Goal: Use online tool/utility

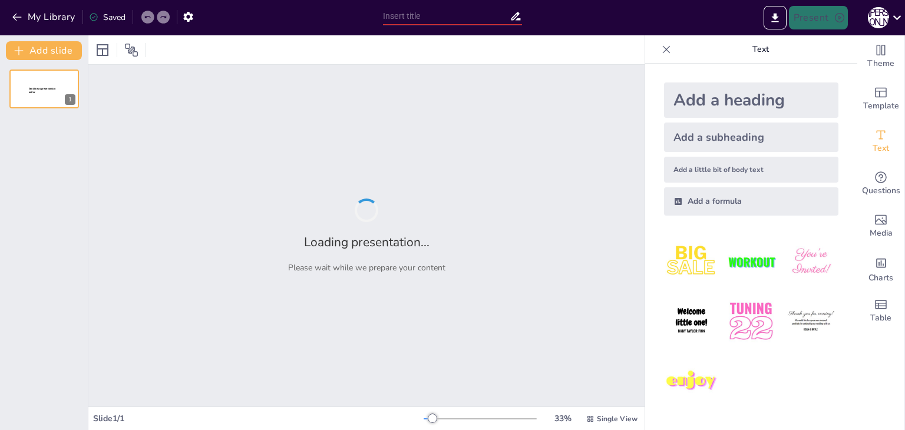
type input "Провішування стелі та стін: Крок за кроком"
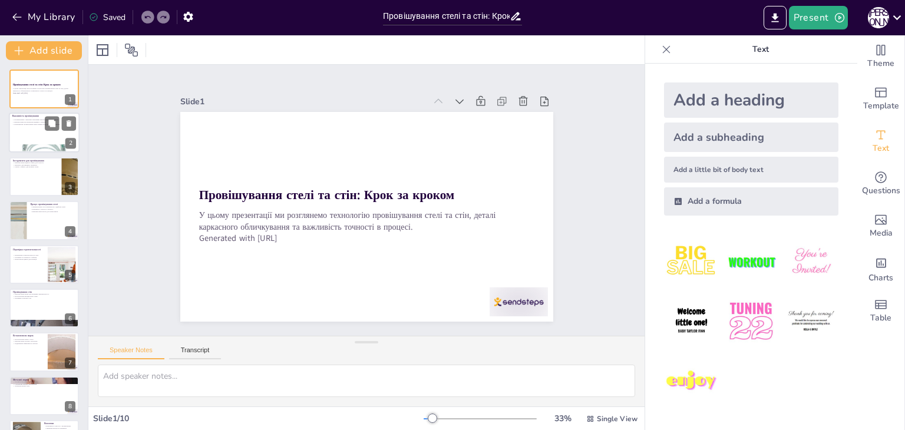
click at [35, 141] on div at bounding box center [44, 133] width 71 height 40
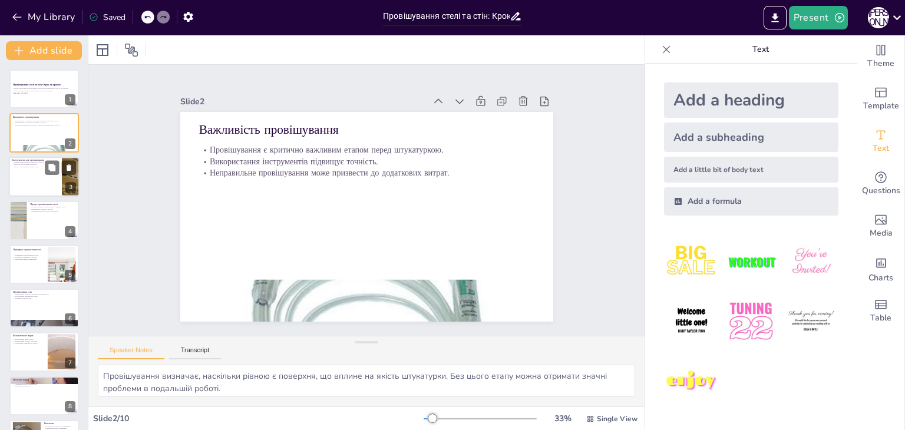
click at [21, 187] on div at bounding box center [44, 177] width 71 height 40
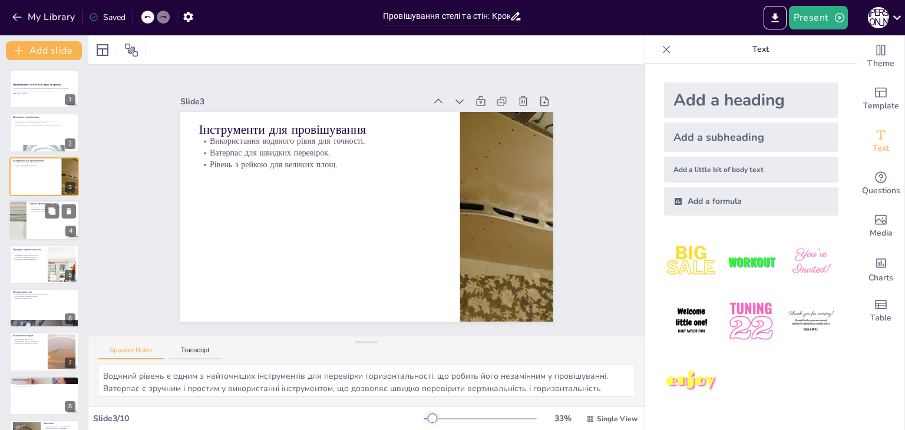
click at [30, 222] on div at bounding box center [44, 220] width 71 height 40
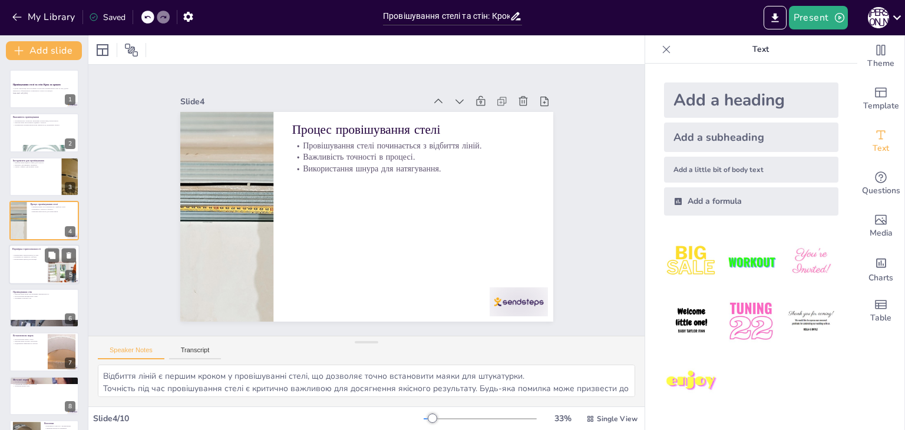
click at [31, 268] on div at bounding box center [44, 265] width 71 height 40
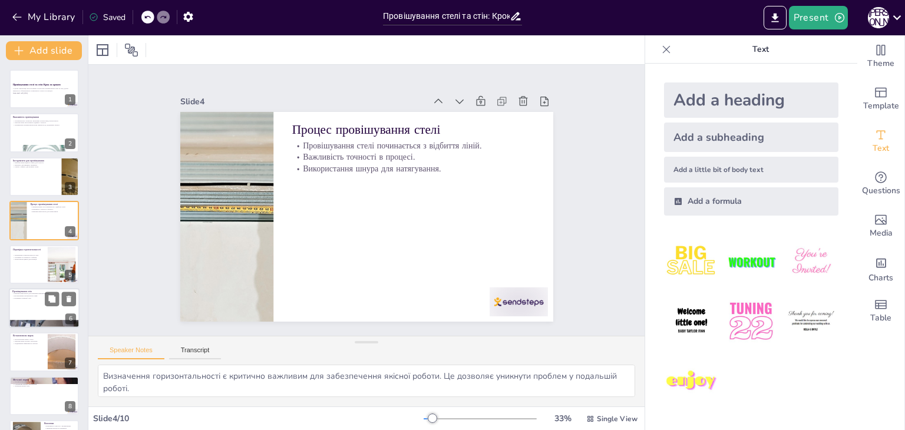
scroll to position [19, 0]
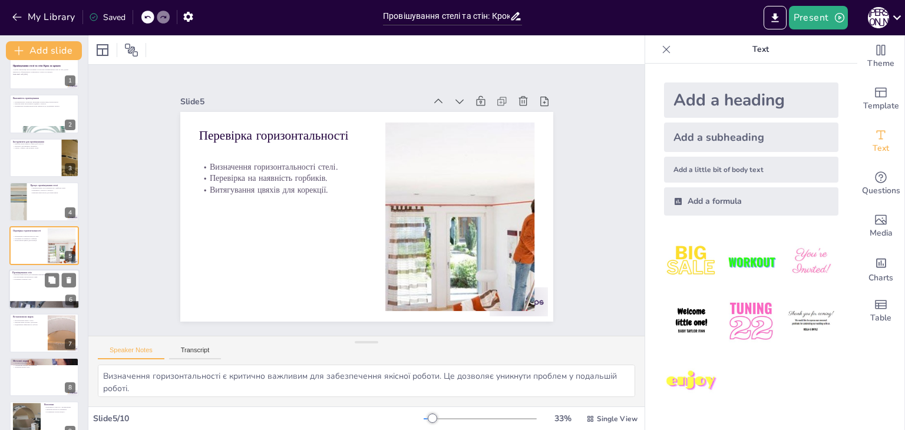
click at [34, 284] on div at bounding box center [44, 289] width 71 height 40
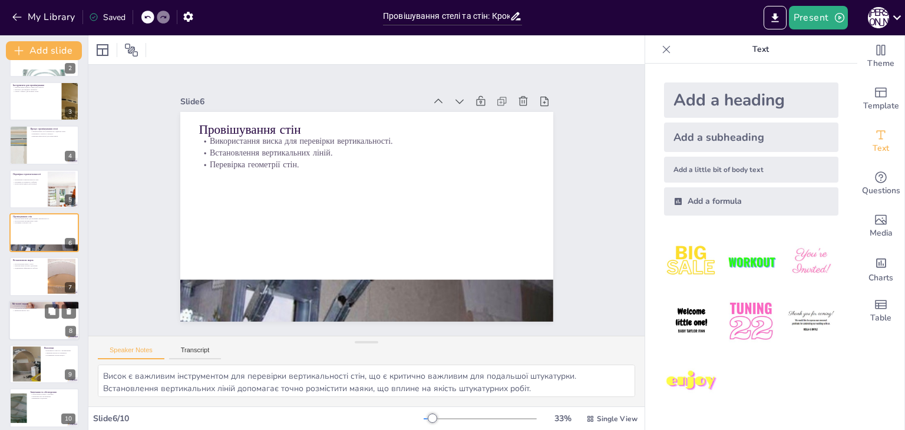
scroll to position [82, 0]
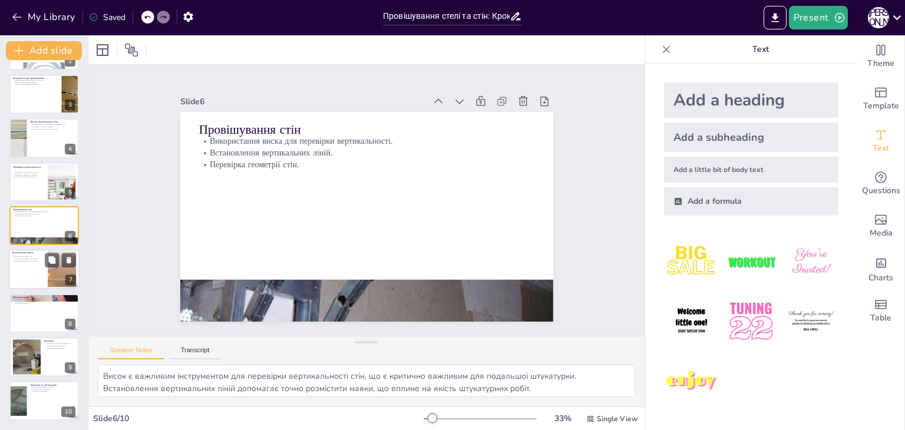
click at [28, 269] on div at bounding box center [44, 270] width 71 height 40
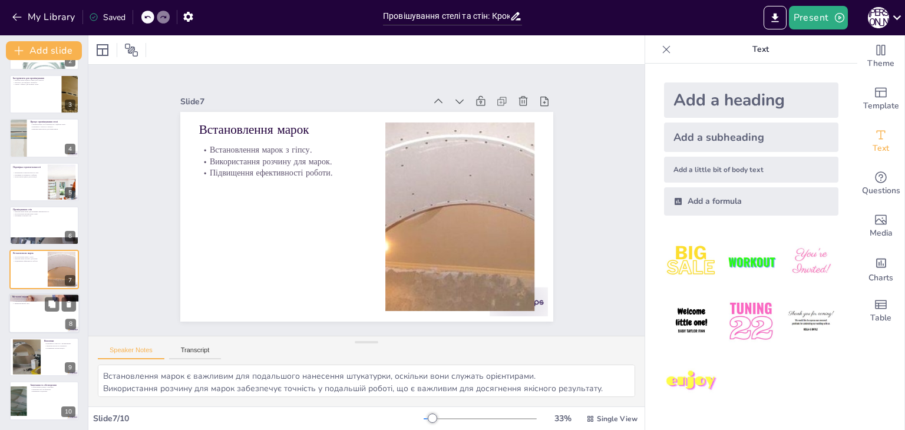
click at [25, 319] on div at bounding box center [44, 313] width 71 height 40
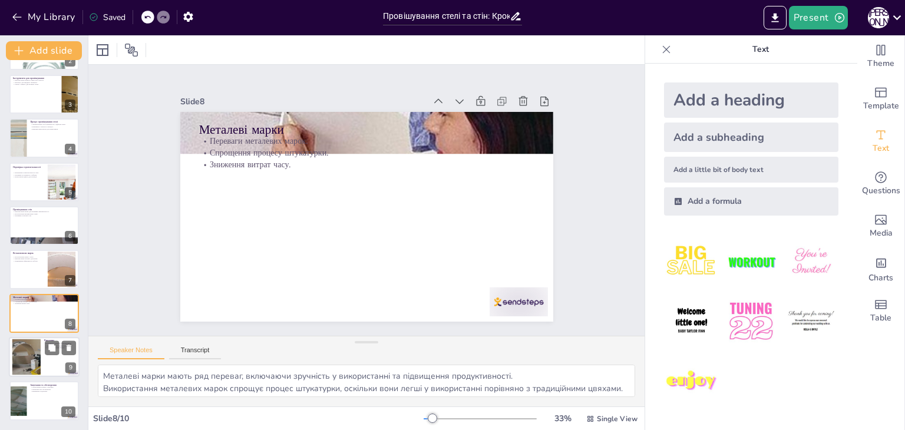
click at [26, 348] on div at bounding box center [26, 357] width 61 height 36
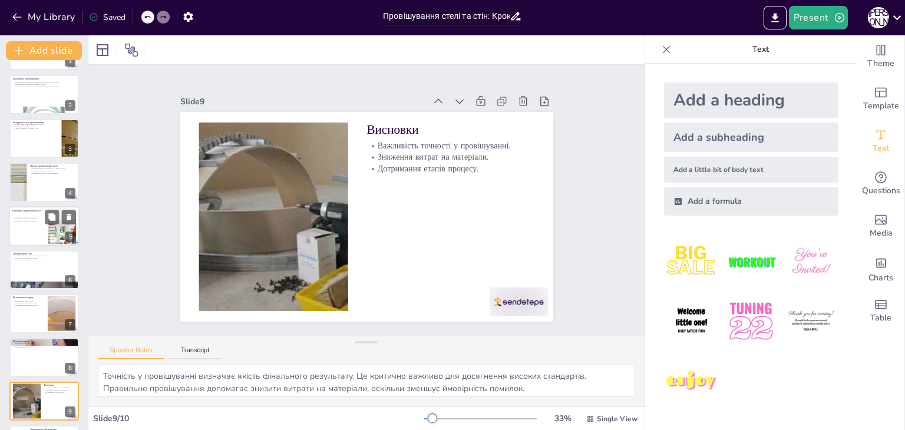
scroll to position [0, 0]
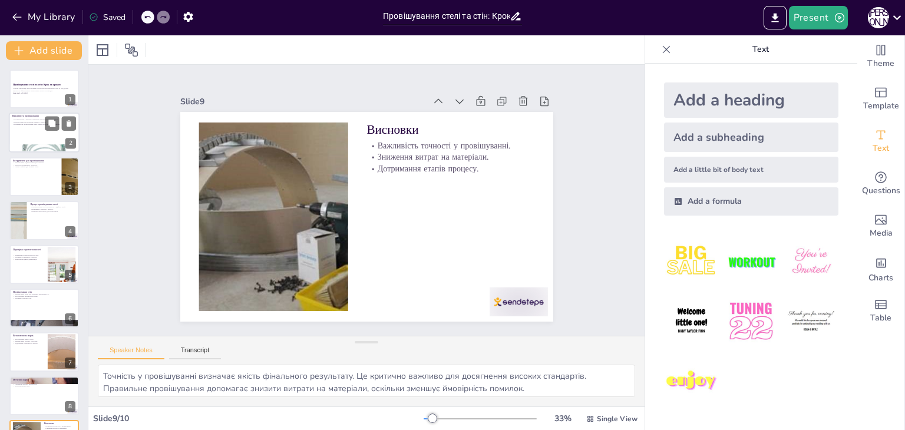
click at [32, 140] on div at bounding box center [44, 133] width 71 height 40
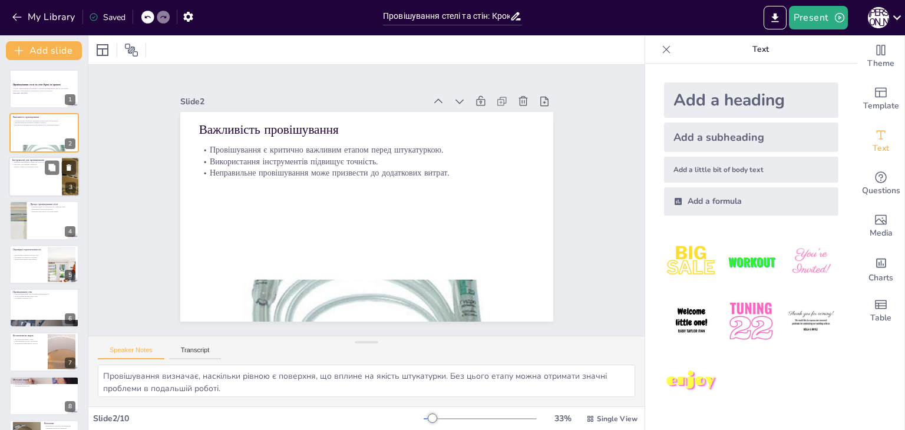
click at [45, 177] on div at bounding box center [44, 177] width 71 height 40
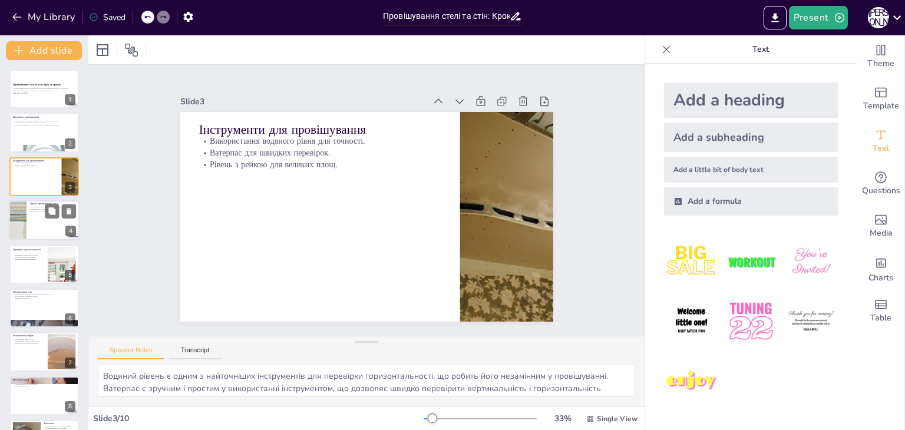
click at [22, 229] on div at bounding box center [18, 220] width 130 height 40
type textarea "Відбиття ліній є першим кроком у провішуванні стелі, що дозволяє точно встанови…"
